Goal: Task Accomplishment & Management: Manage account settings

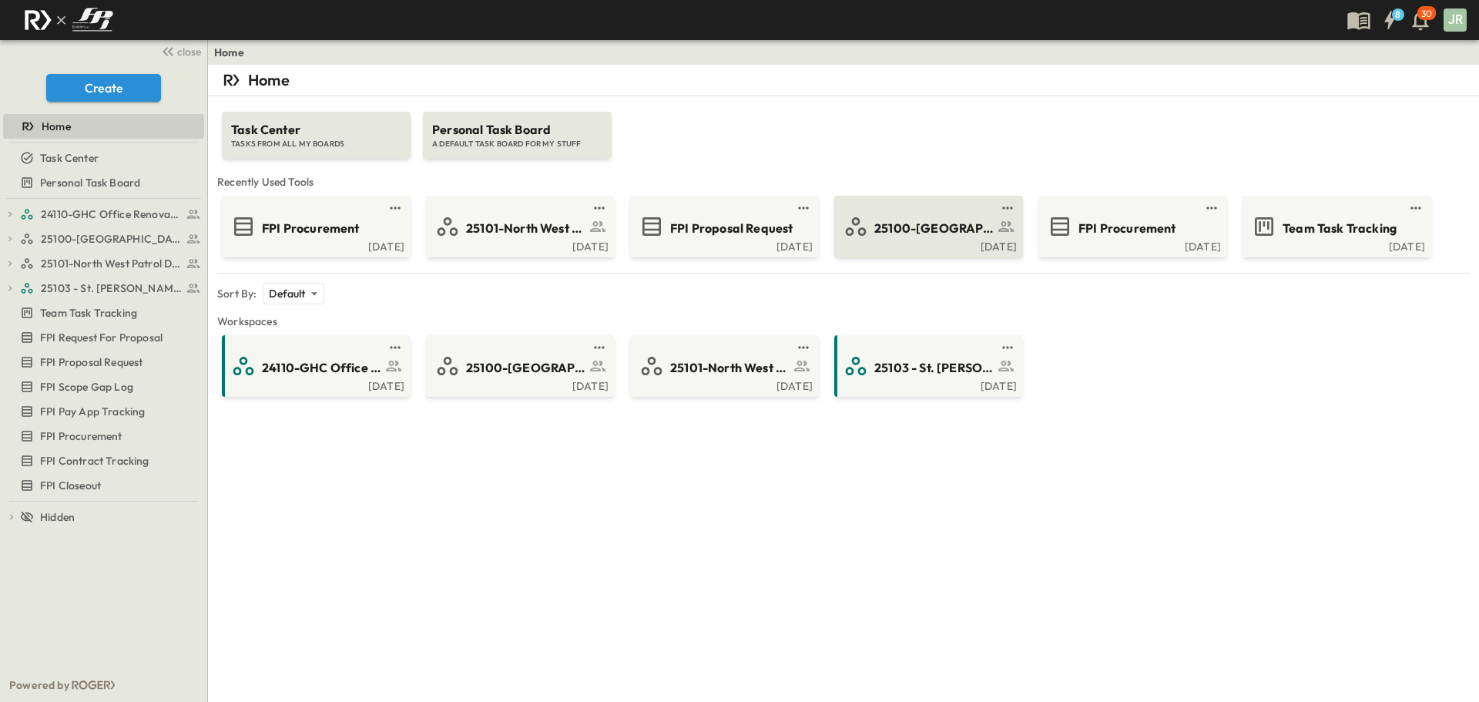
click at [944, 227] on span "25100-[GEOGRAPHIC_DATA]" at bounding box center [934, 229] width 119 height 18
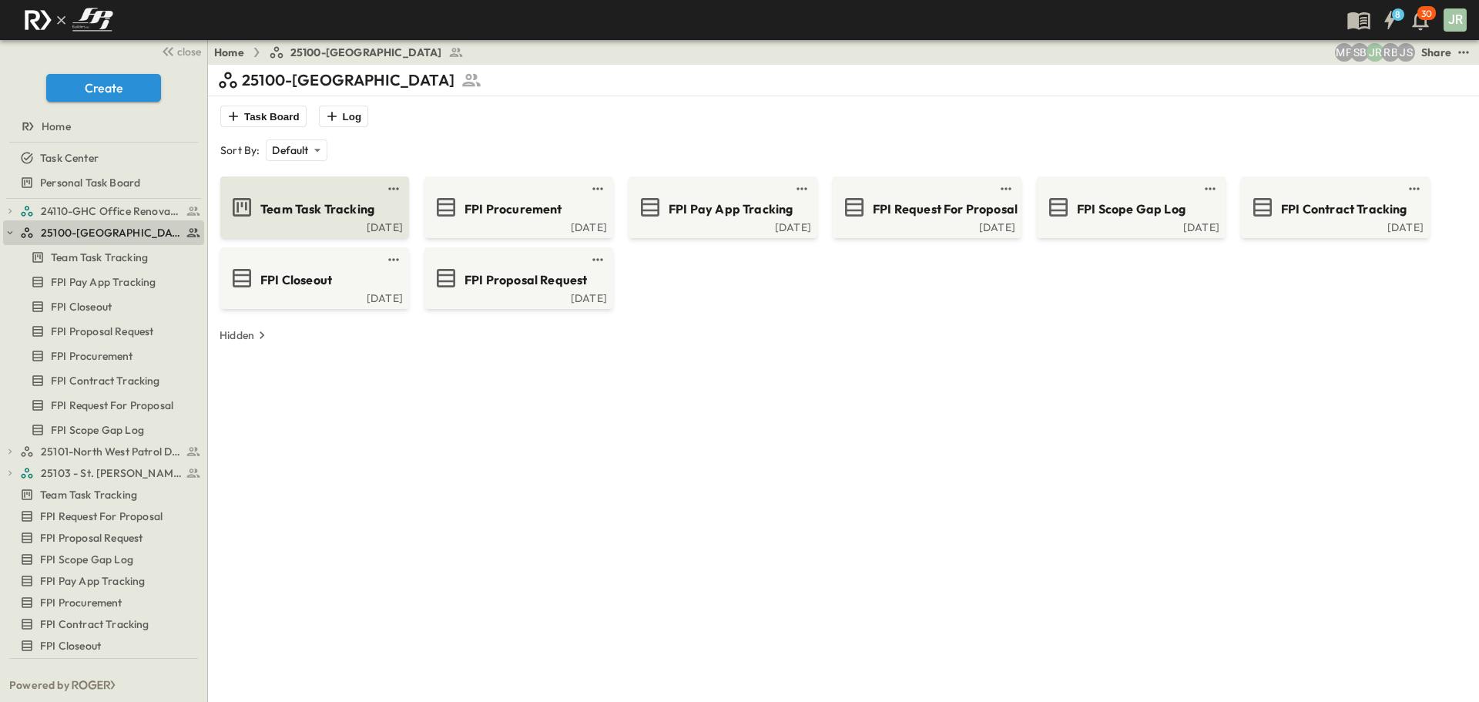
click at [322, 200] on span "Team Task Tracking" at bounding box center [317, 209] width 114 height 18
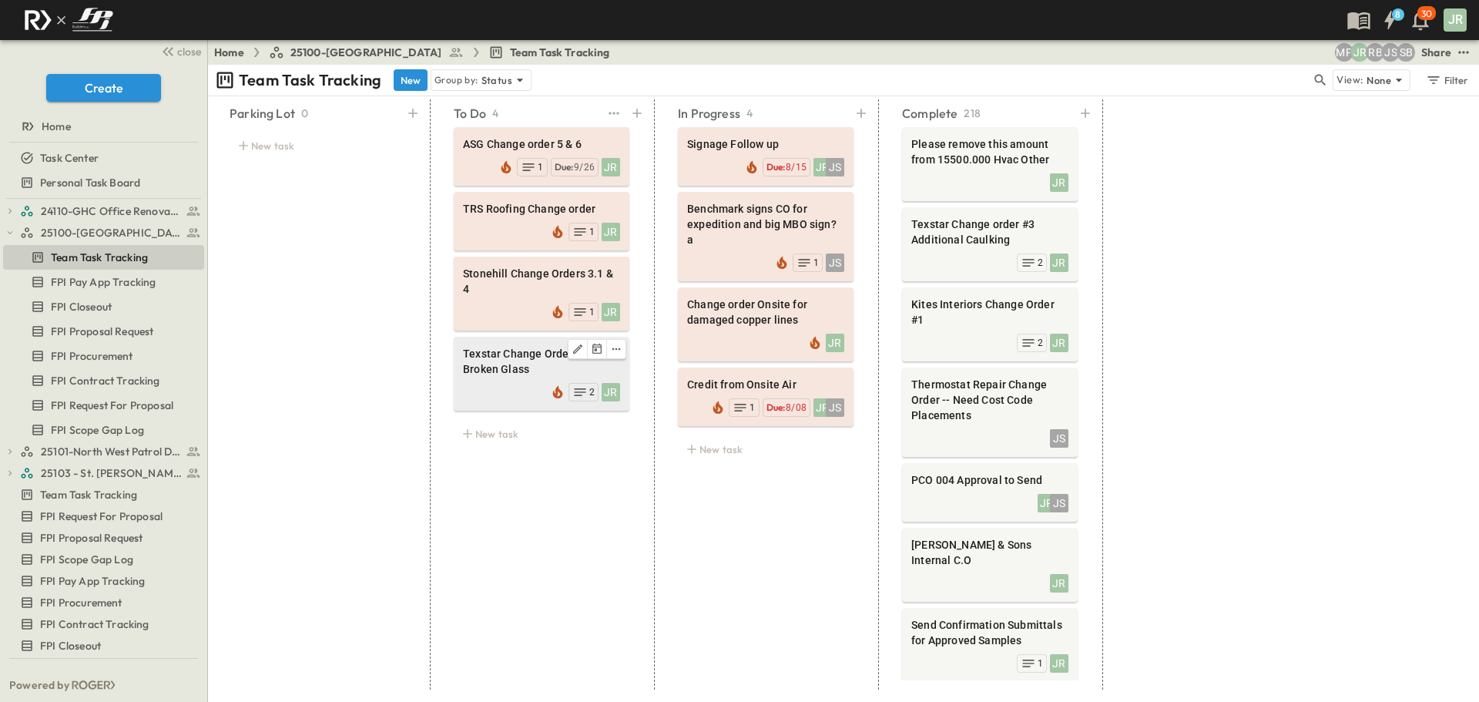
click at [486, 380] on div "JR 2" at bounding box center [541, 391] width 157 height 22
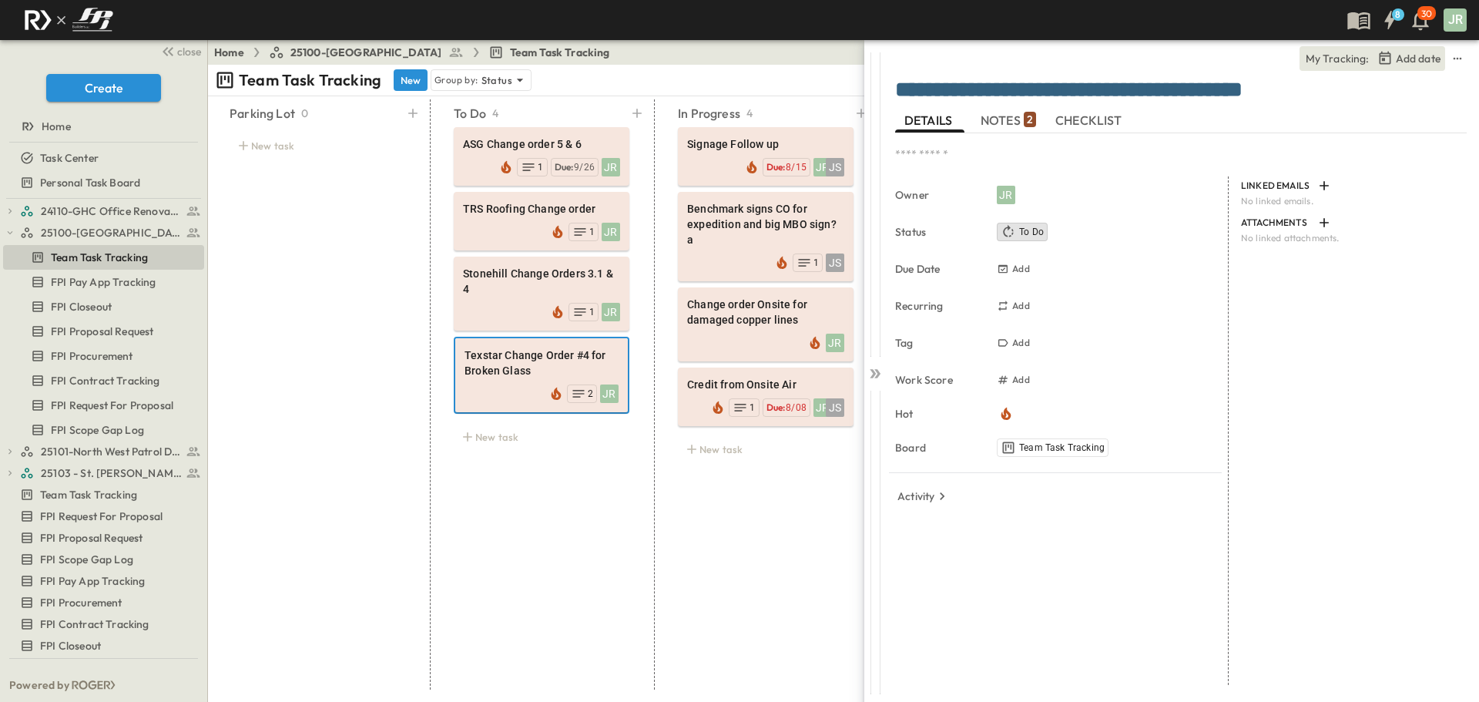
click at [1013, 116] on span "NOTES 2" at bounding box center [1008, 120] width 55 height 14
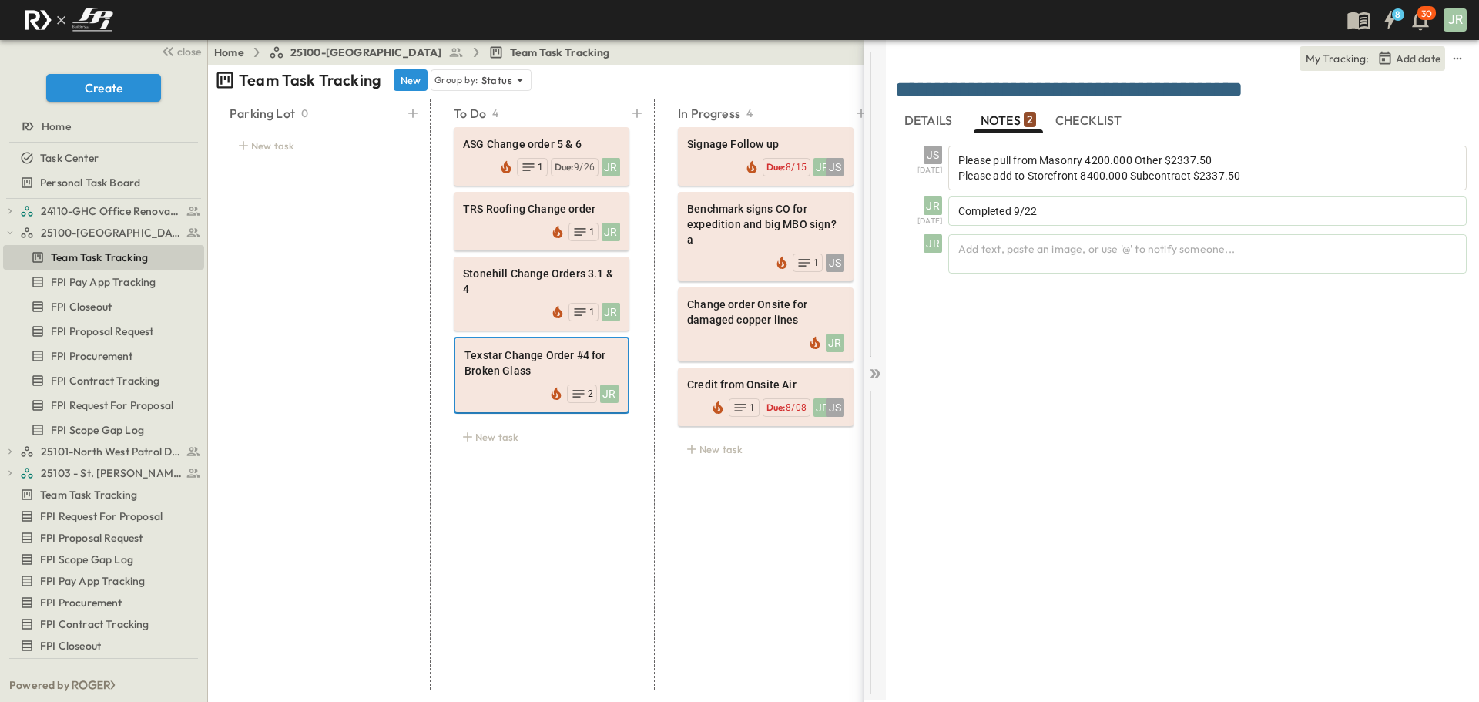
click at [878, 374] on icon at bounding box center [878, 373] width 6 height 9
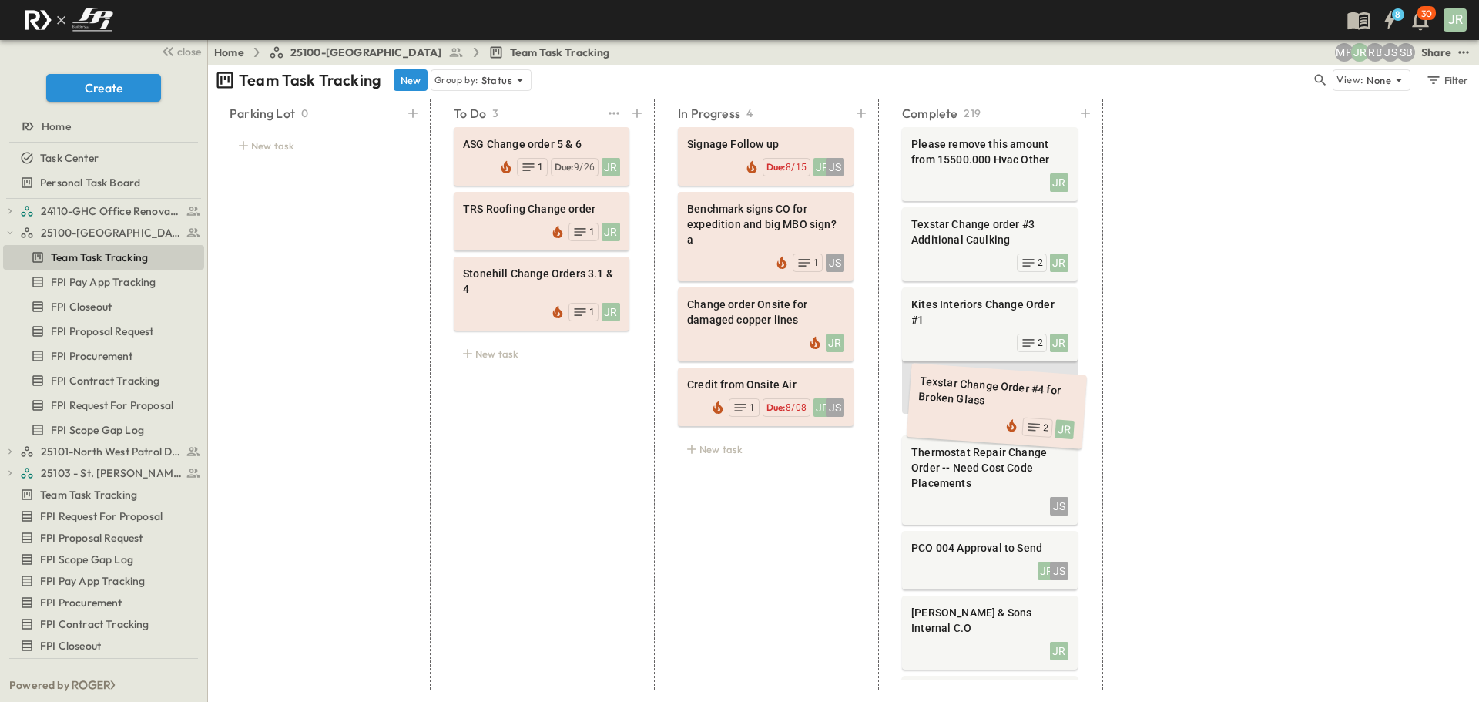
drag, startPoint x: 511, startPoint y: 360, endPoint x: 966, endPoint y: 408, distance: 457.9
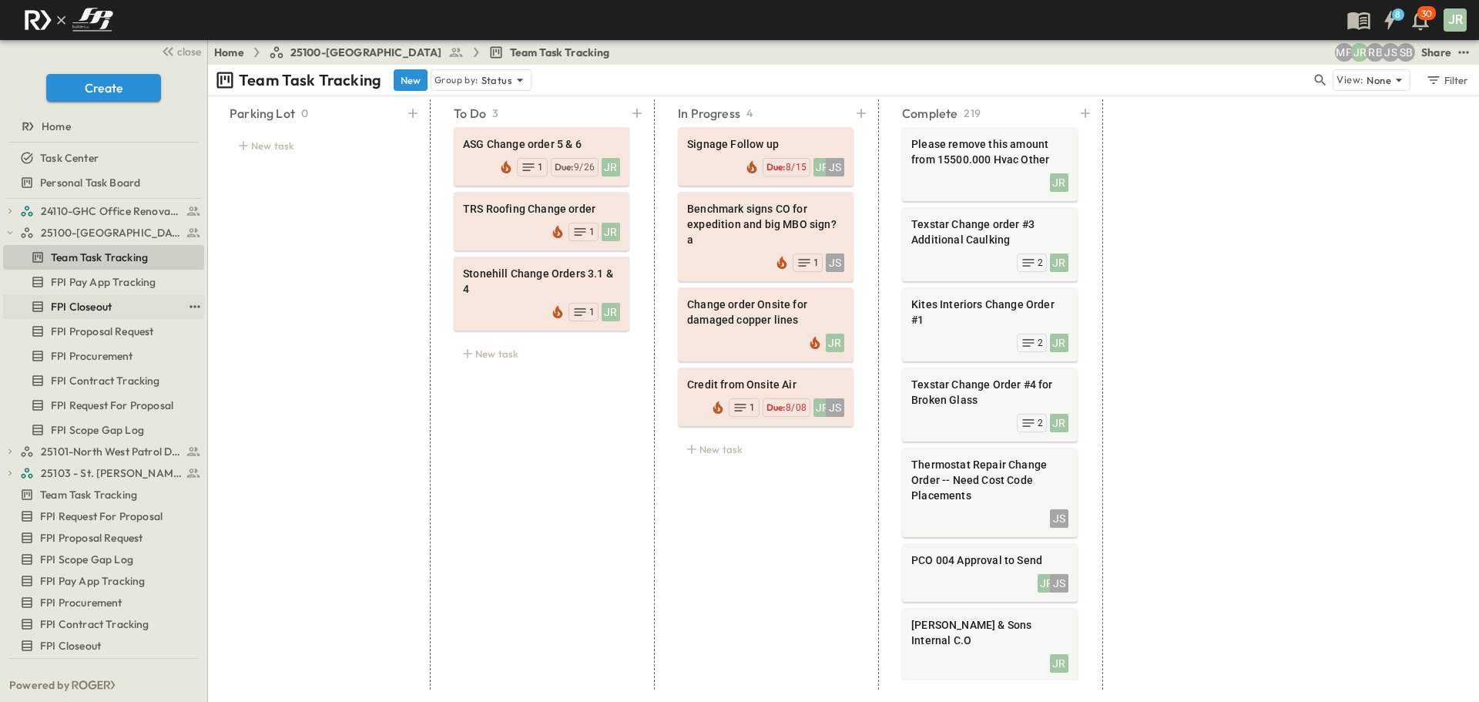
click at [82, 300] on span "FPI Closeout" at bounding box center [81, 306] width 61 height 15
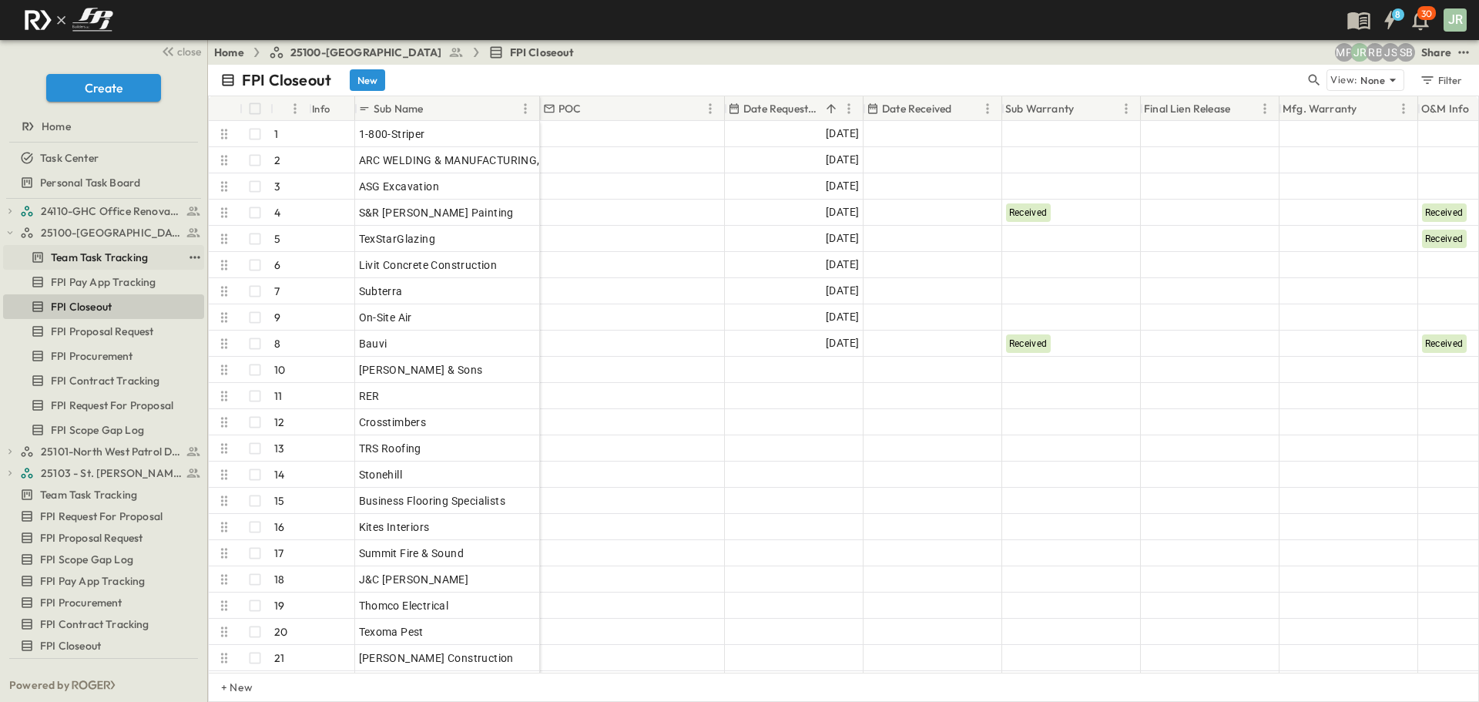
click at [99, 257] on span "Team Task Tracking" at bounding box center [99, 257] width 97 height 15
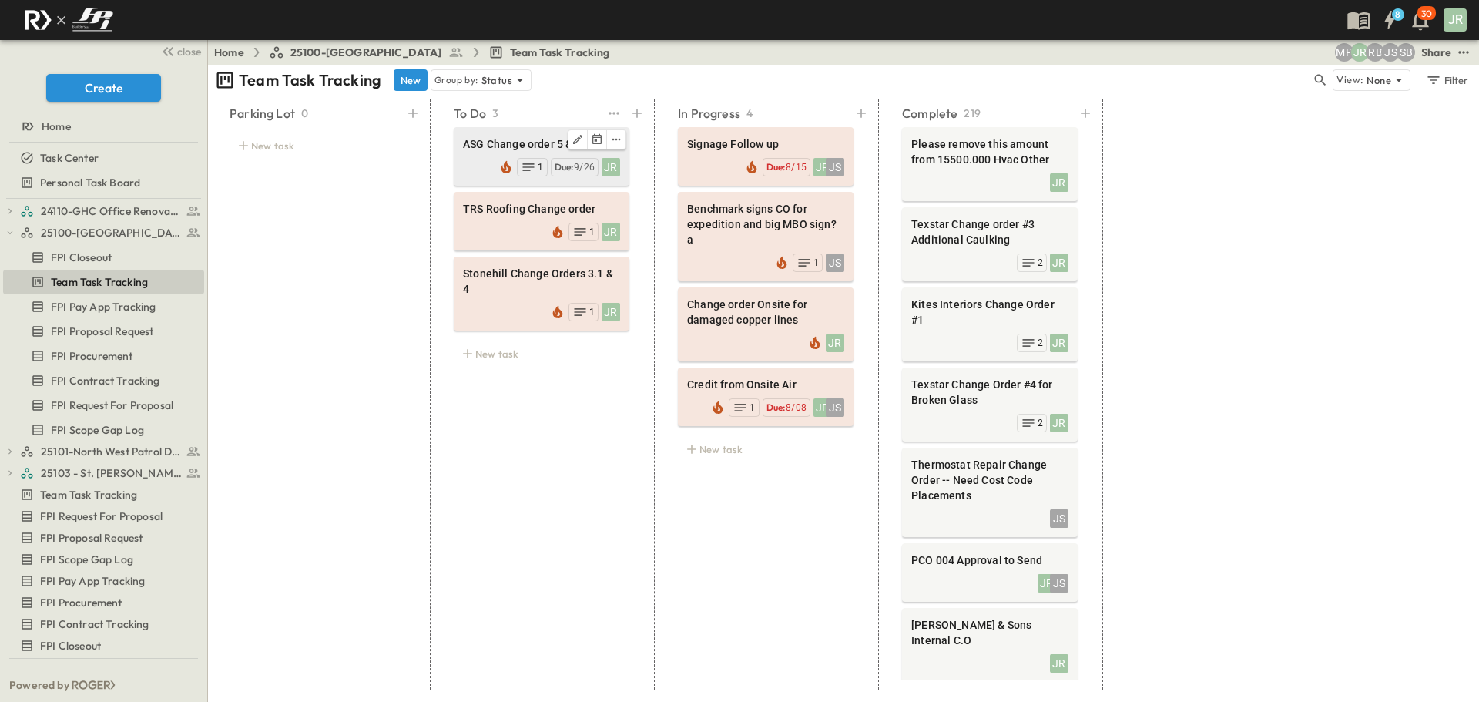
click at [499, 150] on span "ASG Change order 5 & 6" at bounding box center [541, 143] width 157 height 15
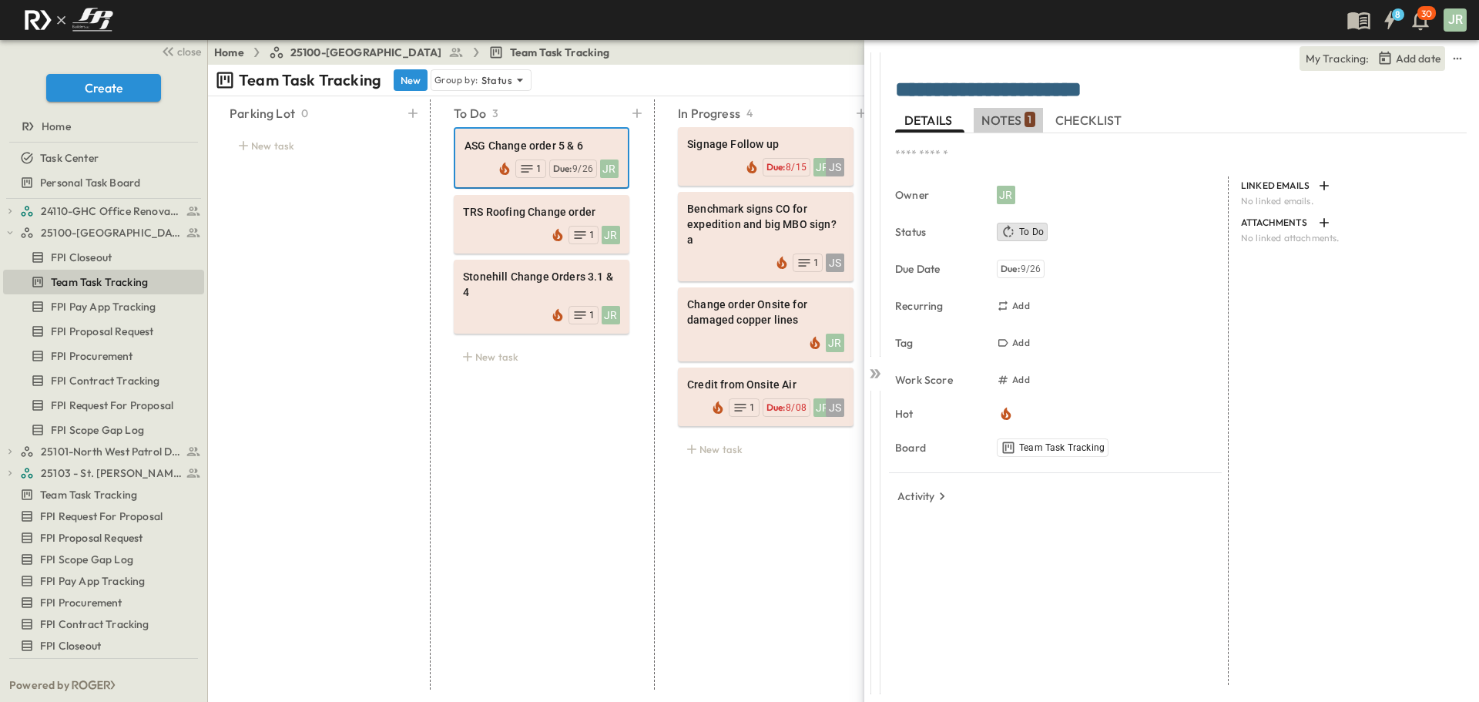
click at [997, 116] on span "NOTES 1" at bounding box center [1008, 120] width 53 height 14
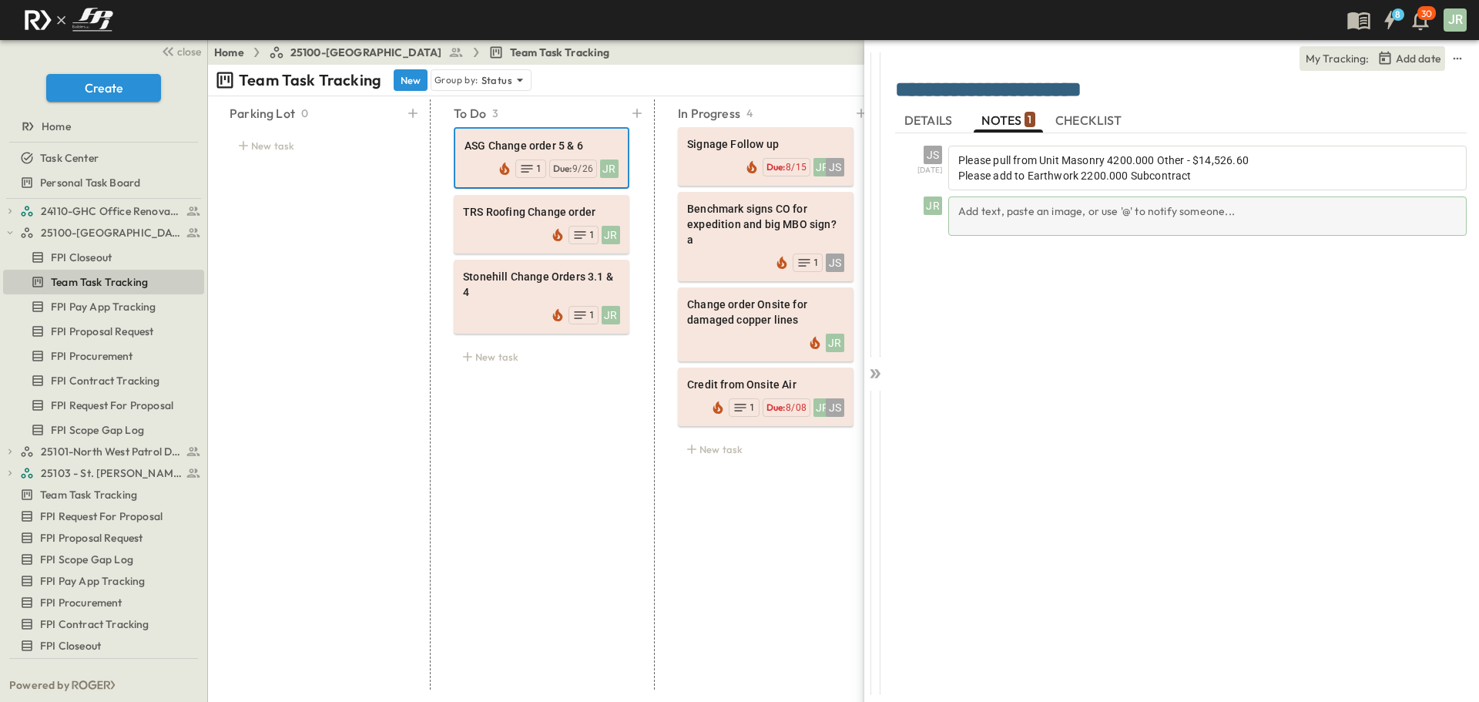
click at [1007, 217] on div "Add text, paste an image, or use '@' to notify someone..." at bounding box center [1208, 215] width 519 height 39
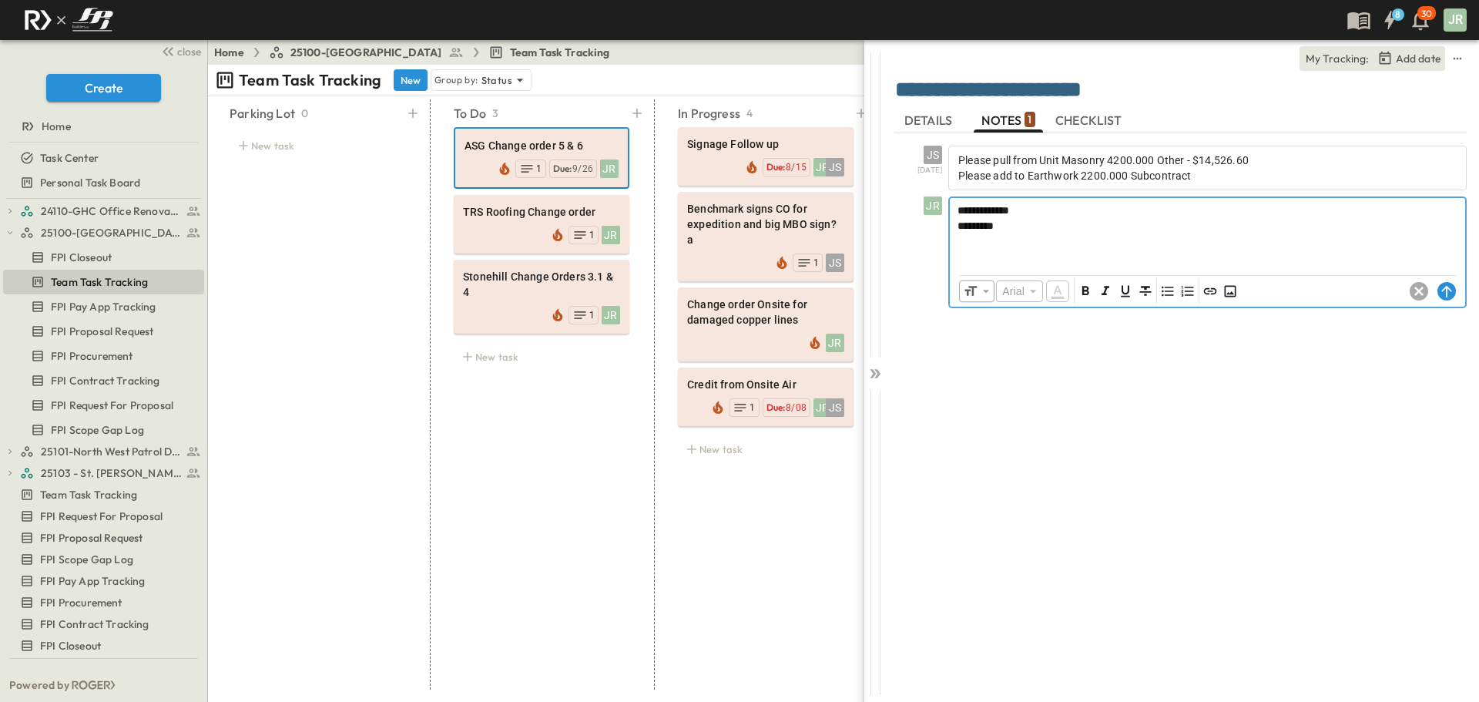
click at [1068, 242] on div "**********" at bounding box center [1207, 232] width 515 height 68
click at [1048, 238] on p "**********" at bounding box center [1208, 240] width 500 height 15
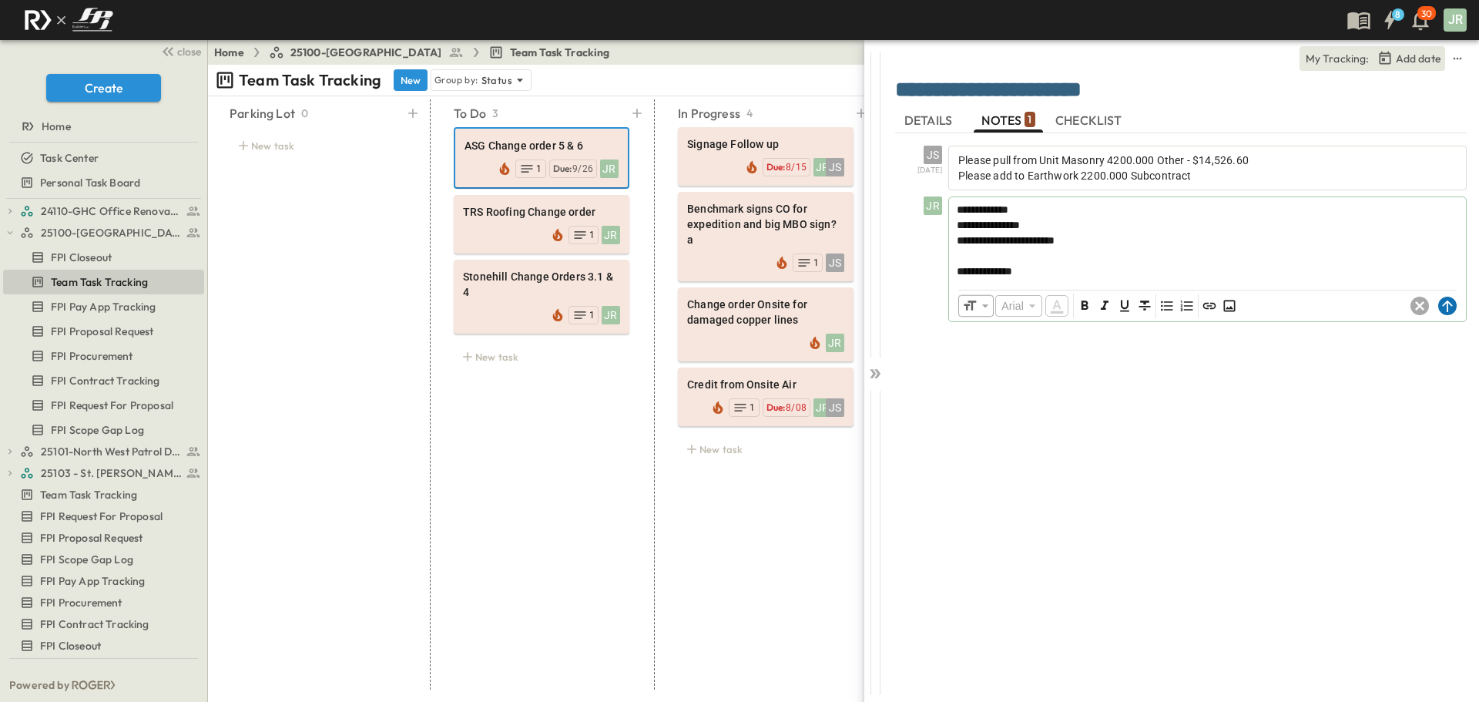
click at [1449, 308] on circle at bounding box center [1448, 306] width 18 height 18
click at [875, 371] on icon at bounding box center [875, 373] width 15 height 15
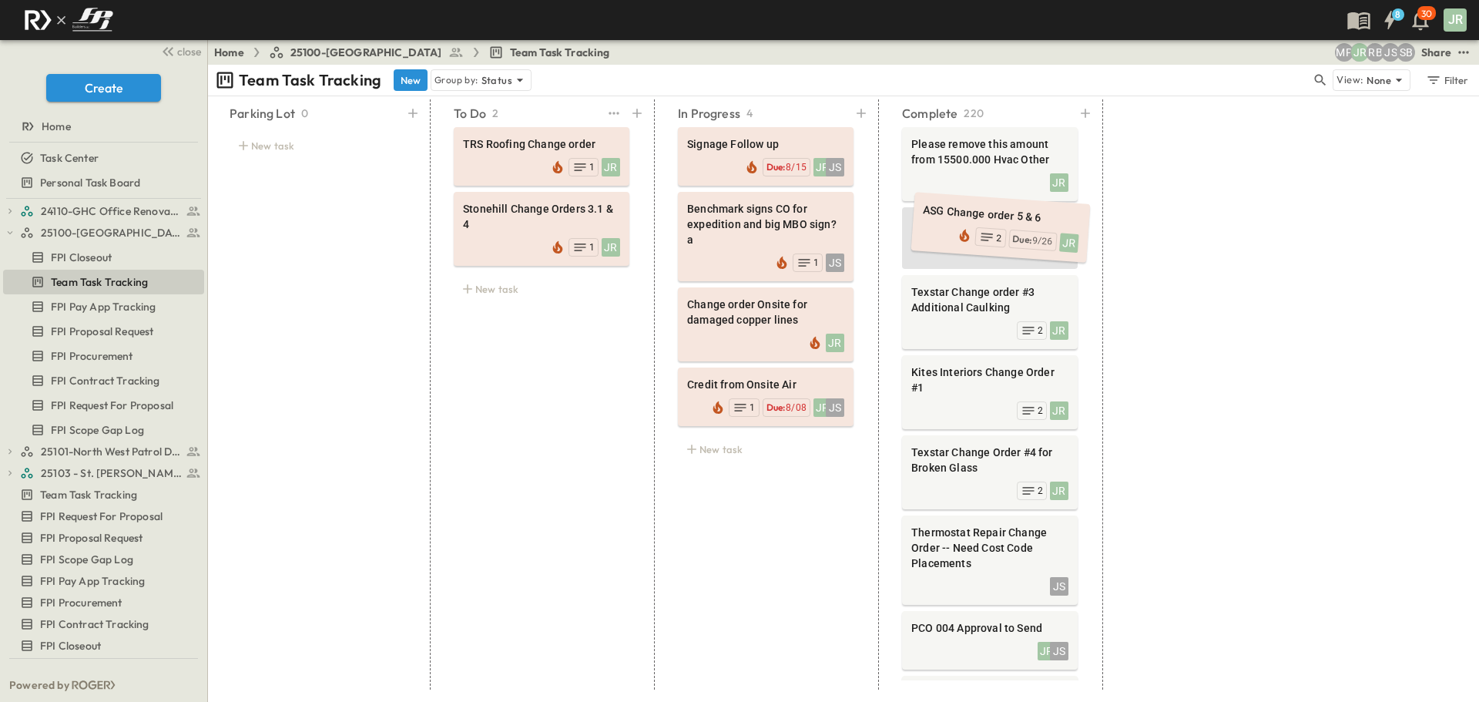
drag, startPoint x: 505, startPoint y: 148, endPoint x: 964, endPoint y: 219, distance: 464.7
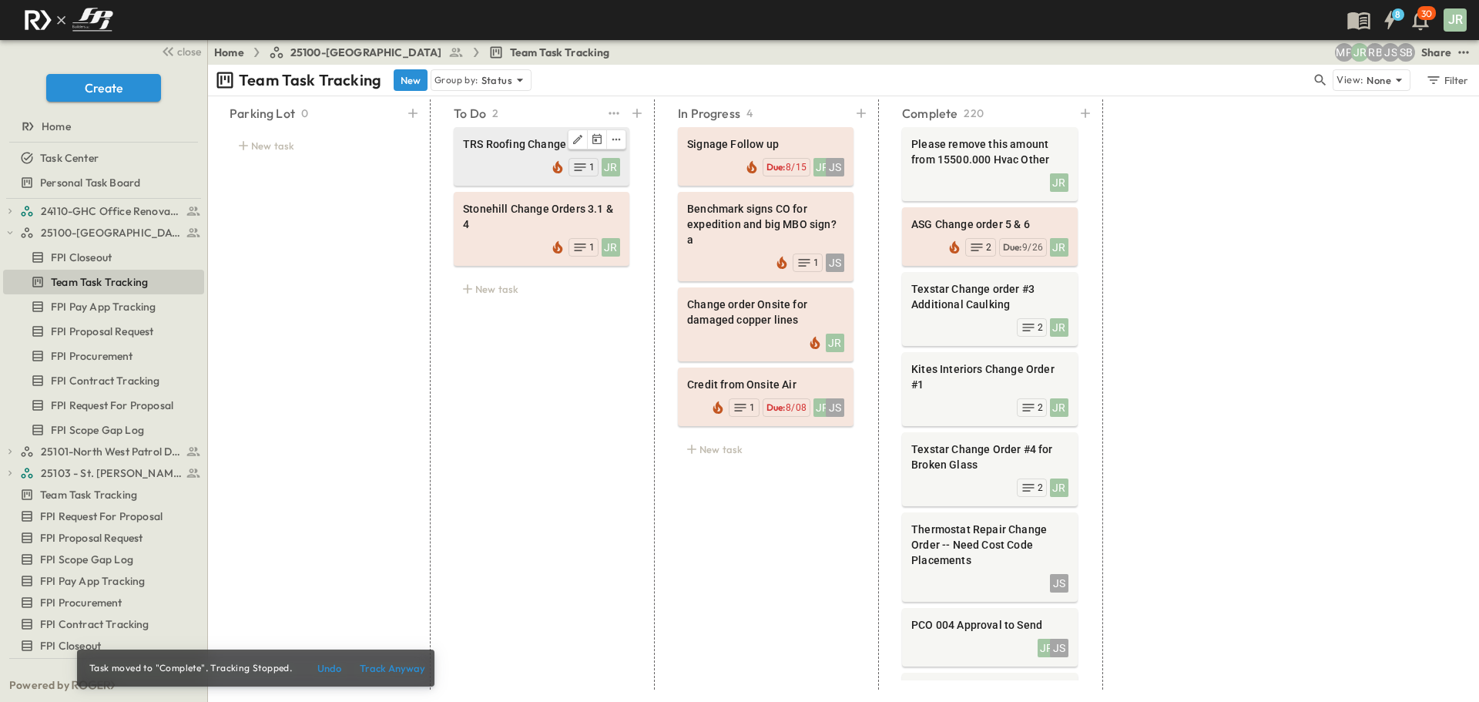
click at [497, 143] on span "TRS Roofing Change order" at bounding box center [541, 143] width 157 height 15
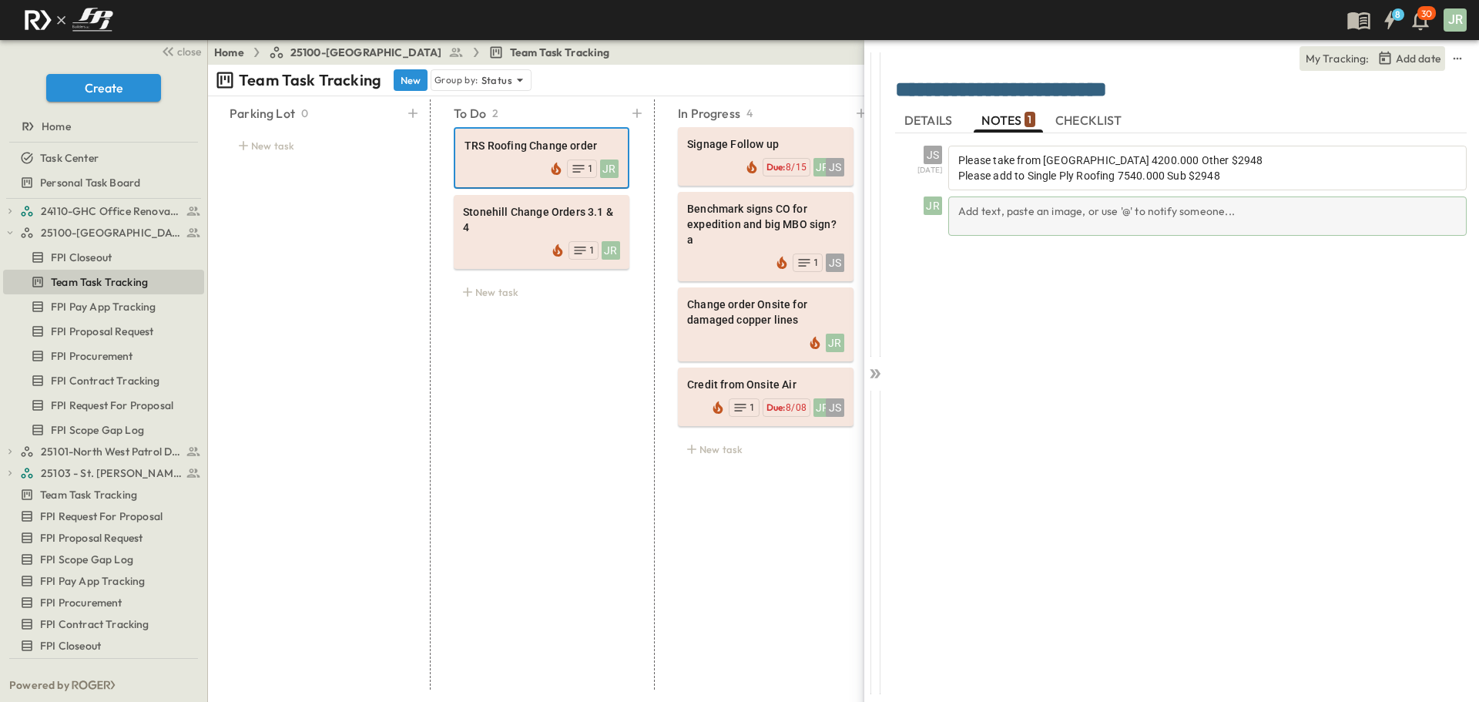
click at [1004, 207] on div "Add text, paste an image, or use '@' to notify someone..." at bounding box center [1208, 215] width 519 height 39
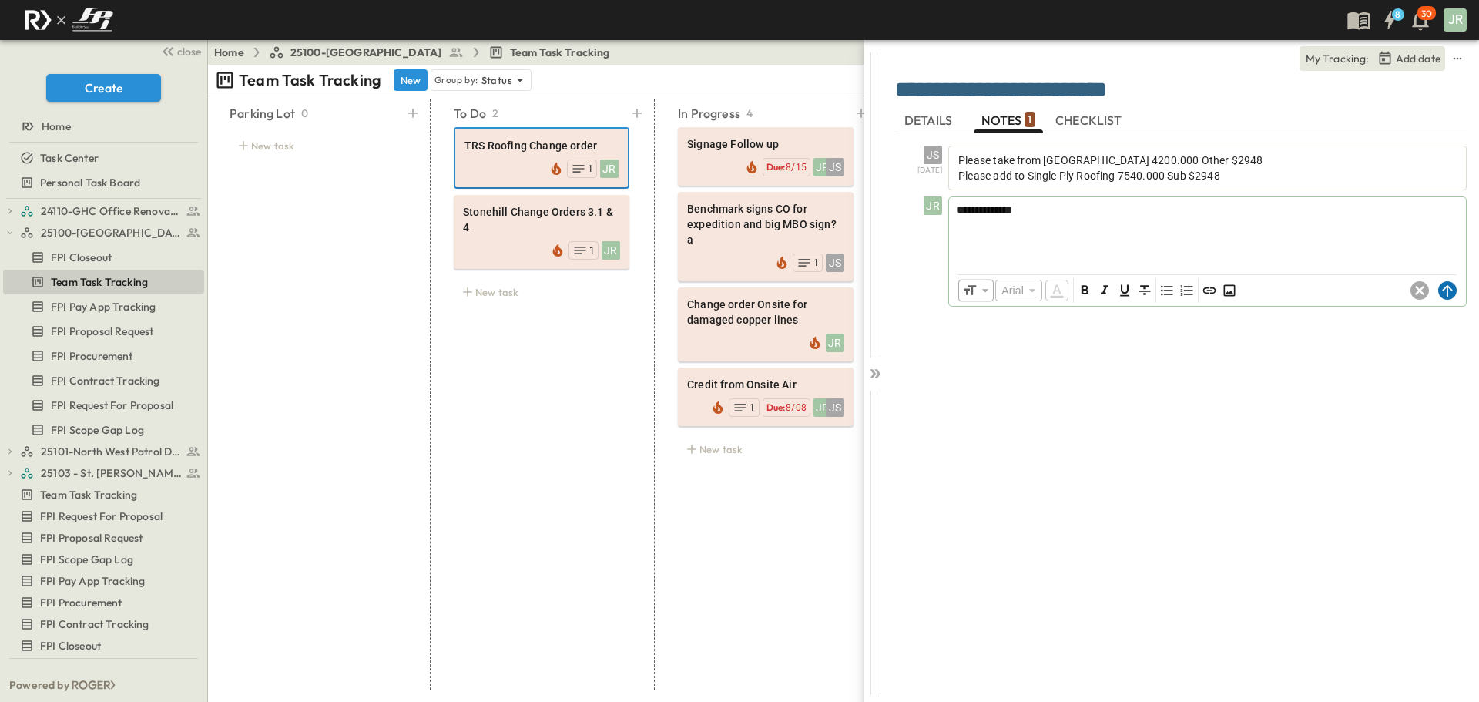
click at [1449, 291] on circle at bounding box center [1448, 290] width 18 height 18
click at [863, 371] on div "**********" at bounding box center [1147, 351] width 666 height 702
click at [881, 371] on icon at bounding box center [875, 373] width 15 height 15
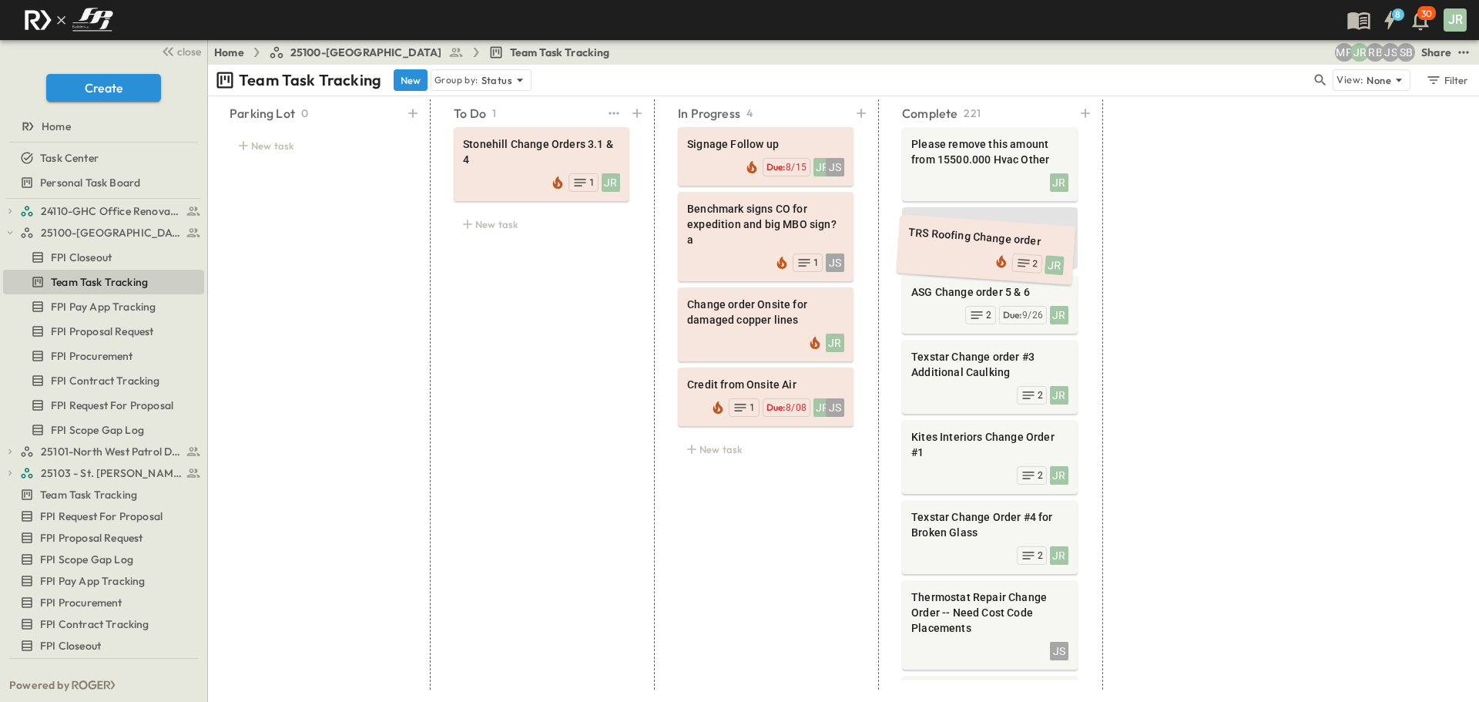
drag, startPoint x: 536, startPoint y: 160, endPoint x: 991, endPoint y: 254, distance: 464.1
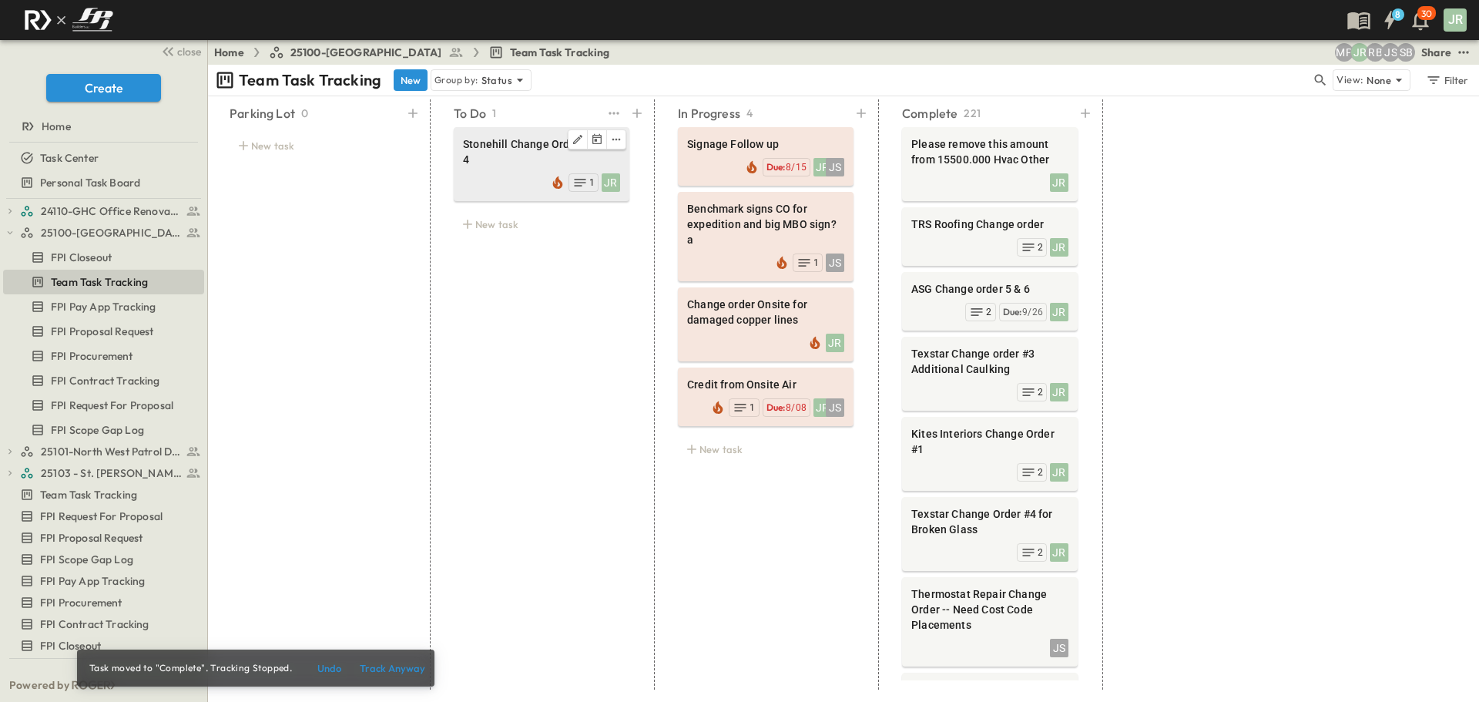
click at [512, 142] on span "Stonehill Change Orders 3.1 & 4" at bounding box center [541, 151] width 157 height 31
